Goal: Task Accomplishment & Management: Use online tool/utility

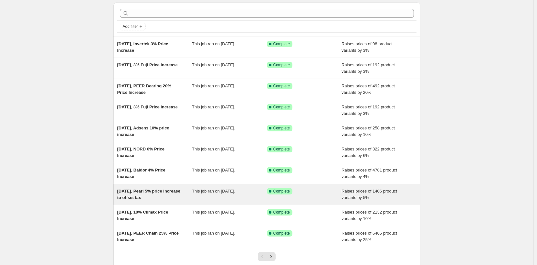
scroll to position [32, 0]
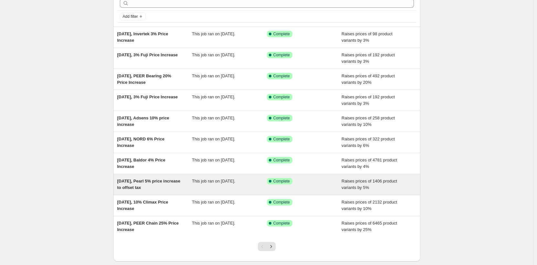
click at [149, 186] on span "[DATE], Pearl 5% price increase to offset tax" at bounding box center [148, 183] width 63 height 11
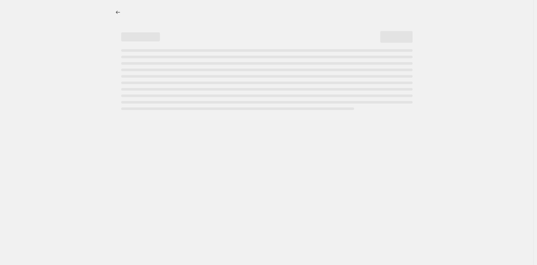
select select "percentage"
select select "vendor"
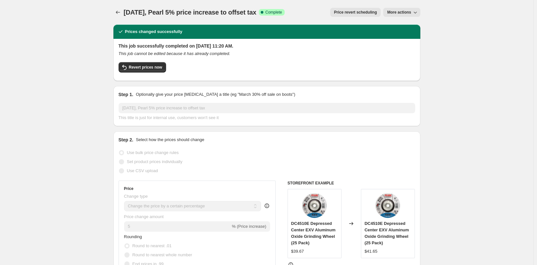
click at [394, 15] on button "More actions" at bounding box center [401, 12] width 37 height 9
click at [401, 25] on span "Copy to new job" at bounding box center [405, 25] width 30 height 5
select select "percentage"
select select "vendor"
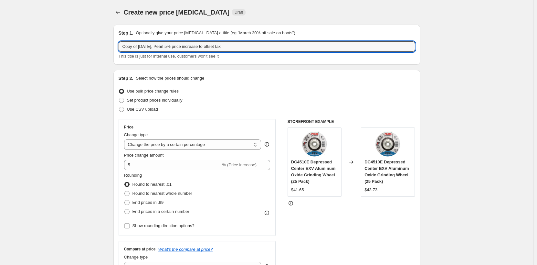
drag, startPoint x: 152, startPoint y: 46, endPoint x: 70, endPoint y: 44, distance: 82.1
drag, startPoint x: 189, startPoint y: 47, endPoint x: 335, endPoint y: 42, distance: 146.1
click at [333, 42] on input "[DATE], Pearl 5% price increase to offset tax" at bounding box center [267, 46] width 297 height 10
type input "[DATE], Pearl 5% price increase"
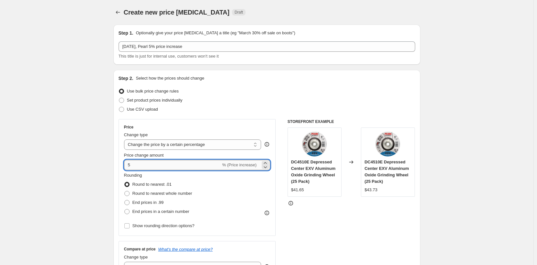
click at [167, 167] on input "5" at bounding box center [172, 165] width 97 height 10
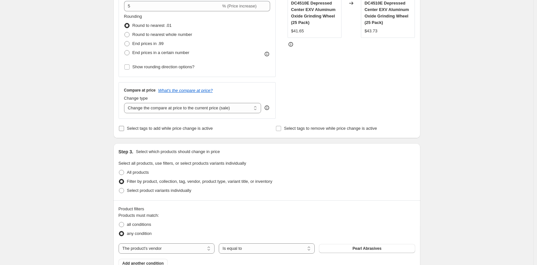
scroll to position [162, 0]
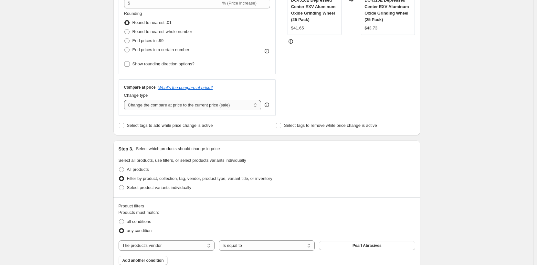
click at [159, 104] on select "Change the compare at price to the current price (sale) Change the compare at p…" at bounding box center [192, 105] width 137 height 10
select select "remove"
click at [125, 100] on select "Change the compare at price to the current price (sale) Change the compare at p…" at bounding box center [192, 105] width 137 height 10
click at [61, 157] on div "Create new price [MEDICAL_DATA]. This page is ready Create new price [MEDICAL_D…" at bounding box center [266, 202] width 533 height 729
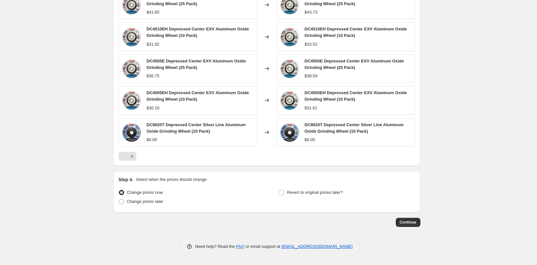
scroll to position [465, 0]
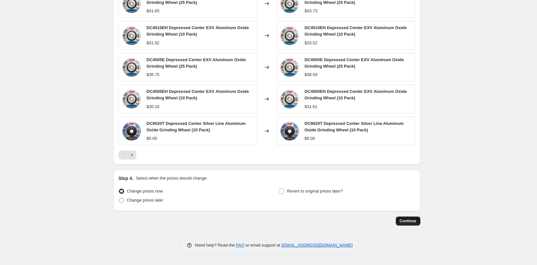
click at [414, 217] on button "Continue" at bounding box center [408, 220] width 25 height 9
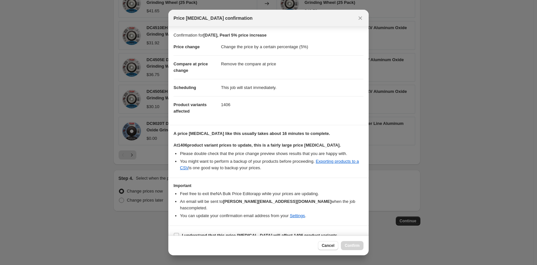
scroll to position [3, 0]
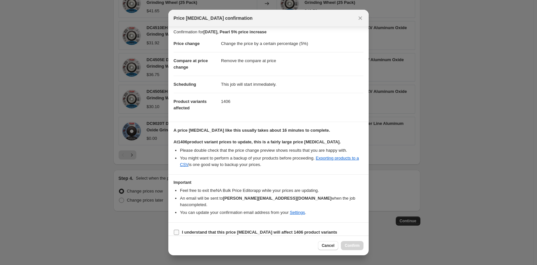
click at [177, 229] on input "I understand that this price [MEDICAL_DATA] will affect 1406 product variants" at bounding box center [176, 231] width 5 height 5
checkbox input "true"
click at [361, 245] on button "Confirm" at bounding box center [352, 245] width 23 height 9
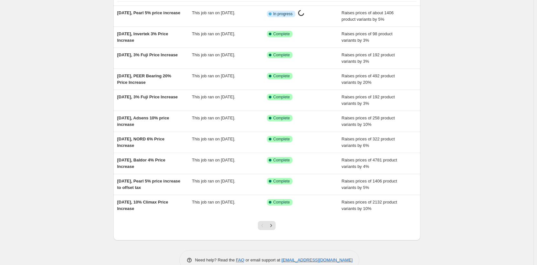
scroll to position [68, 0]
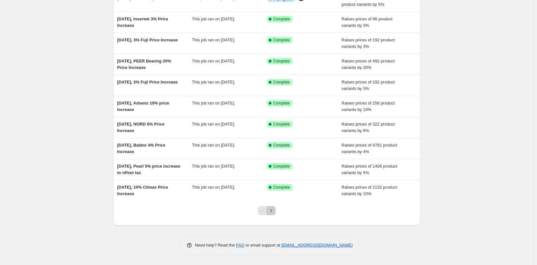
click at [274, 212] on icon "Next" at bounding box center [271, 210] width 6 height 6
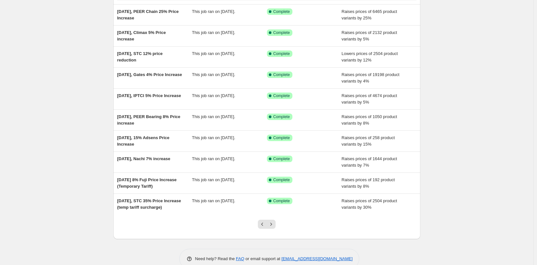
scroll to position [65, 0]
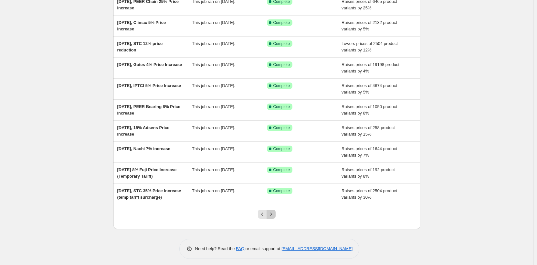
click at [271, 215] on icon "Next" at bounding box center [271, 214] width 6 height 6
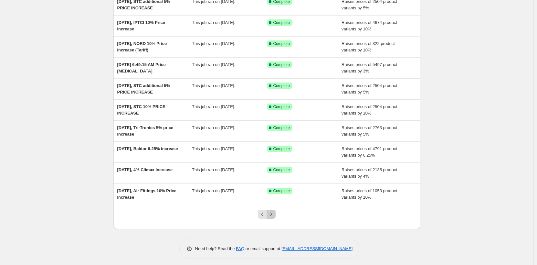
click at [272, 213] on icon "Next" at bounding box center [271, 214] width 6 height 6
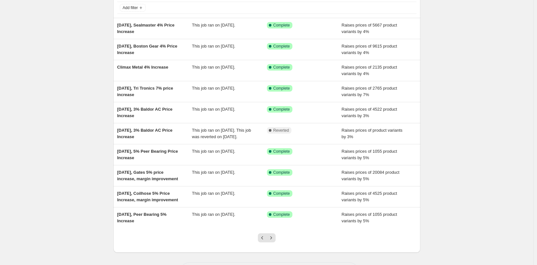
scroll to position [75, 0]
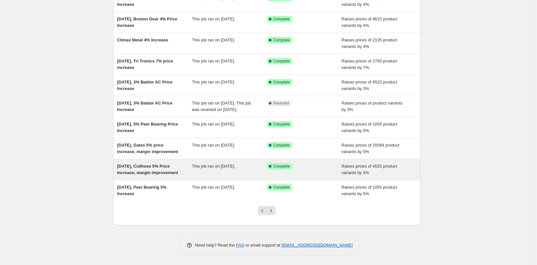
click at [149, 170] on span "Jan 11, 2024, Coilhose 5% Price Increase, margin improvement" at bounding box center [147, 168] width 61 height 11
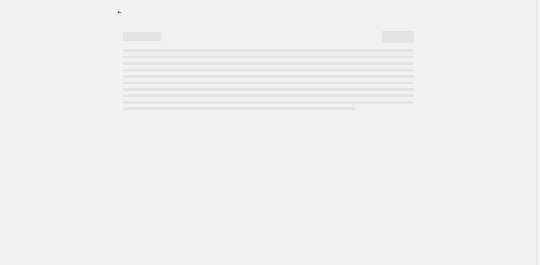
select select "percentage"
select select "remove"
select select "collection"
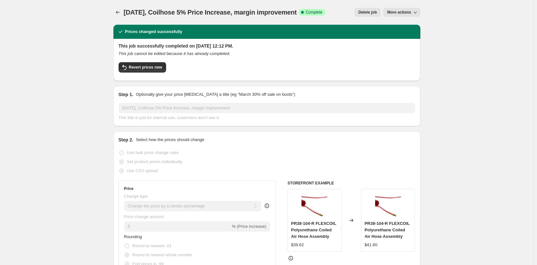
click at [395, 12] on span "More actions" at bounding box center [399, 12] width 24 height 5
click at [420, 37] on span "Copy to new job" at bounding box center [411, 37] width 43 height 6
select select "percentage"
select select "remove"
select select "collection"
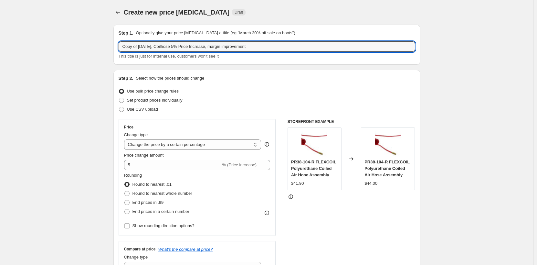
drag, startPoint x: 162, startPoint y: 46, endPoint x: 48, endPoint y: 44, distance: 114.1
drag, startPoint x: 186, startPoint y: 48, endPoint x: 286, endPoint y: 46, distance: 99.9
click at [286, 46] on input "Oct 8, Coilhose 5% Price Increase, margin improvement" at bounding box center [267, 46] width 297 height 10
type input "Oct 8, Coilhose 5% Price Increase"
